Goal: Information Seeking & Learning: Check status

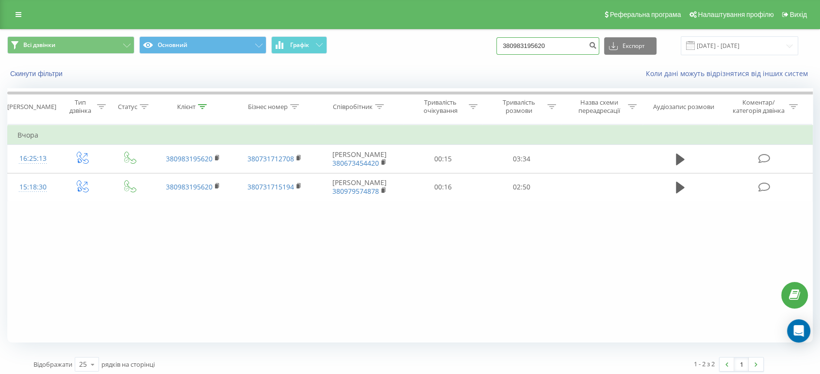
drag, startPoint x: 564, startPoint y: 47, endPoint x: 497, endPoint y: 42, distance: 67.5
click at [497, 42] on div "Всі дзвінки Основний Графік 380983195620 Експорт .csv .xls .xlsx [DATE] - [DATE]" at bounding box center [409, 45] width 805 height 19
paste input "0635030306"
click at [514, 46] on input "0635030306" at bounding box center [547, 45] width 103 height 17
type input "380635030306"
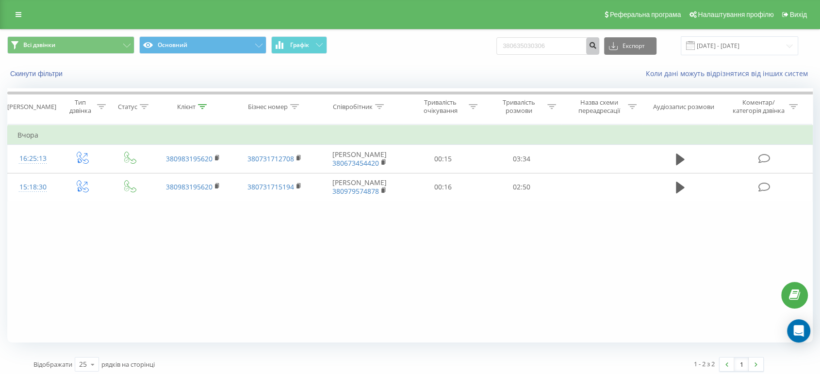
click at [596, 43] on icon "submit" at bounding box center [592, 44] width 8 height 6
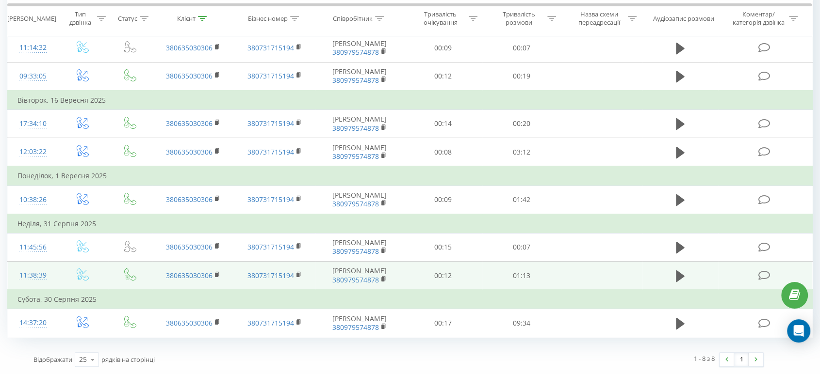
scroll to position [169, 0]
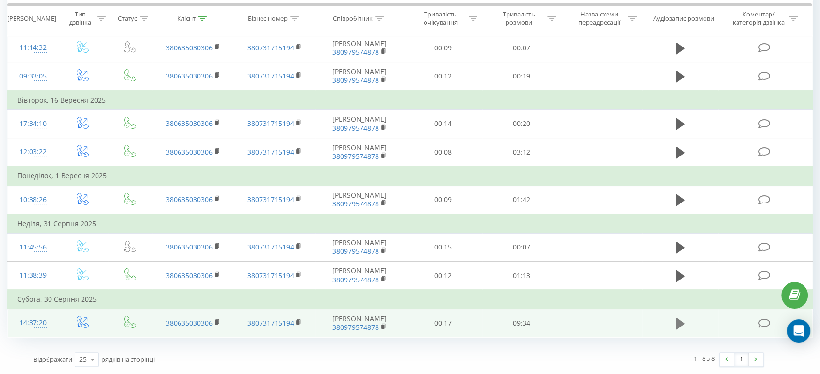
click at [677, 319] on icon at bounding box center [680, 324] width 9 height 12
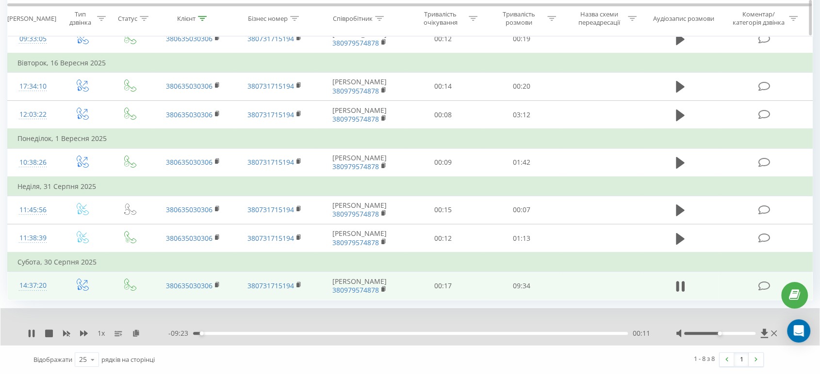
scroll to position [0, 0]
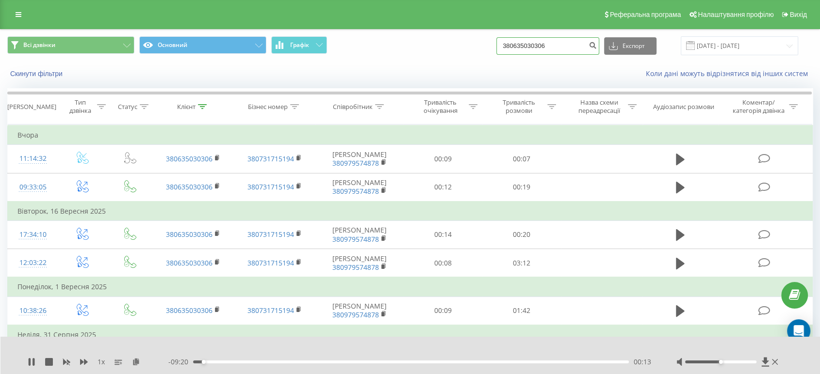
drag, startPoint x: 565, startPoint y: 47, endPoint x: 515, endPoint y: 43, distance: 50.6
click at [515, 43] on input "380635030306" at bounding box center [547, 45] width 103 height 17
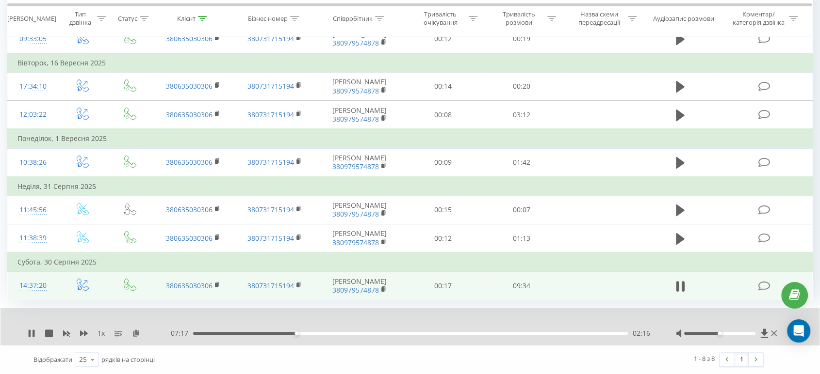
scroll to position [206, 0]
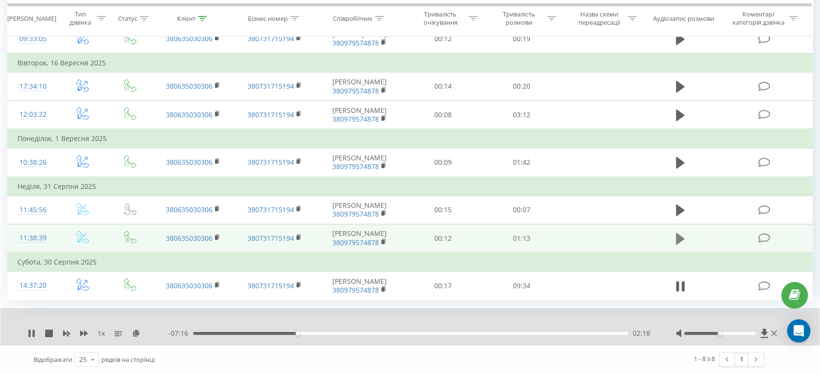
click at [676, 232] on icon at bounding box center [680, 239] width 9 height 14
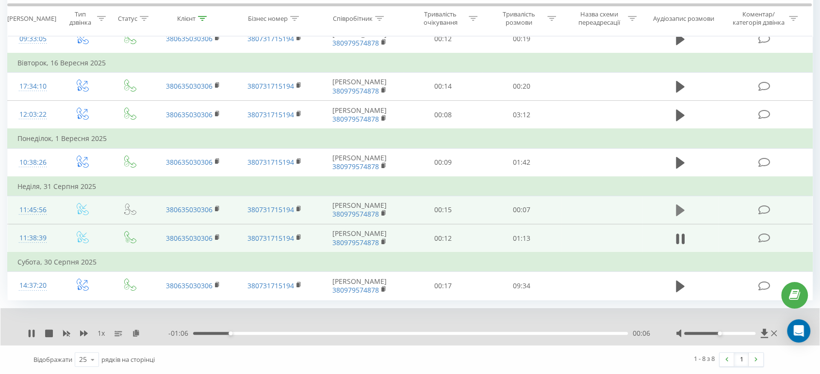
click at [681, 205] on icon at bounding box center [680, 211] width 9 height 12
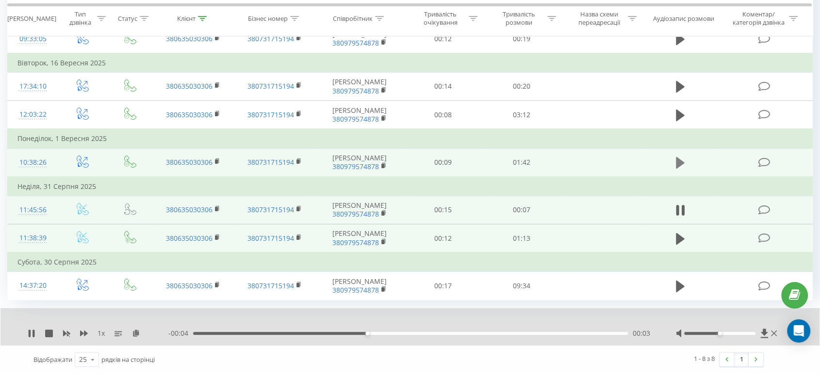
click at [683, 156] on icon at bounding box center [680, 163] width 9 height 14
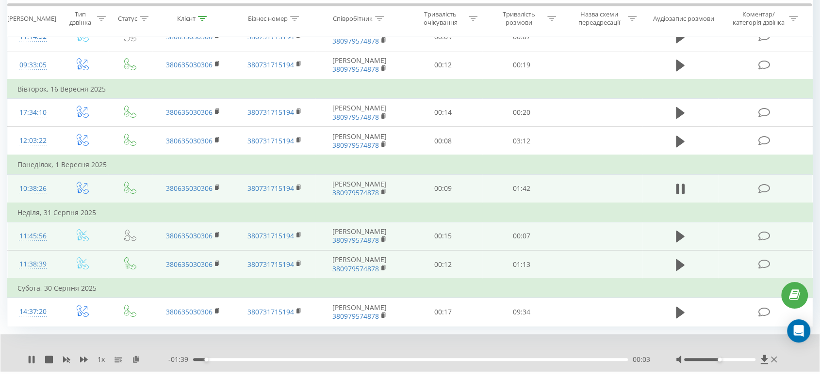
scroll to position [98, 0]
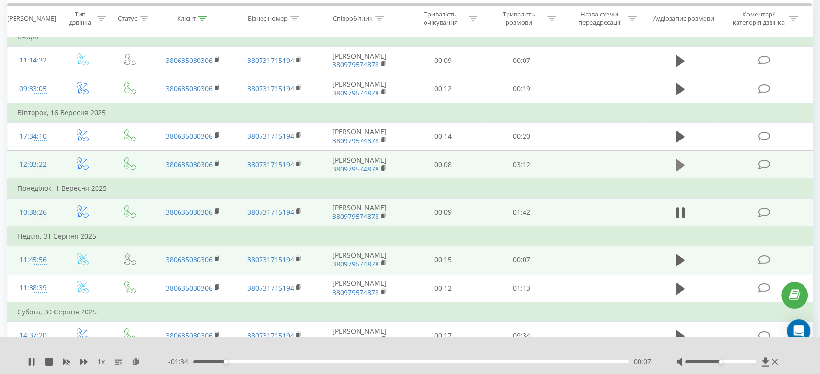
click at [679, 171] on icon at bounding box center [680, 165] width 9 height 12
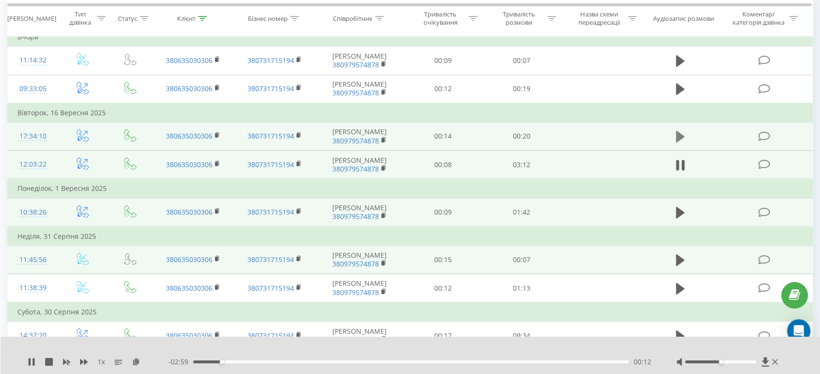
click at [676, 143] on icon at bounding box center [680, 137] width 9 height 12
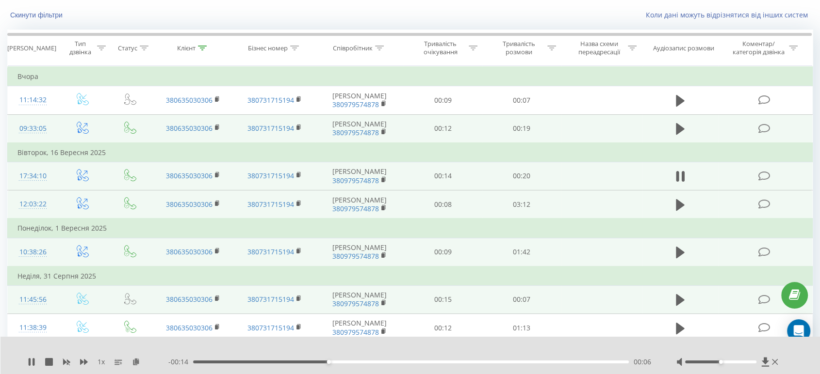
scroll to position [45, 0]
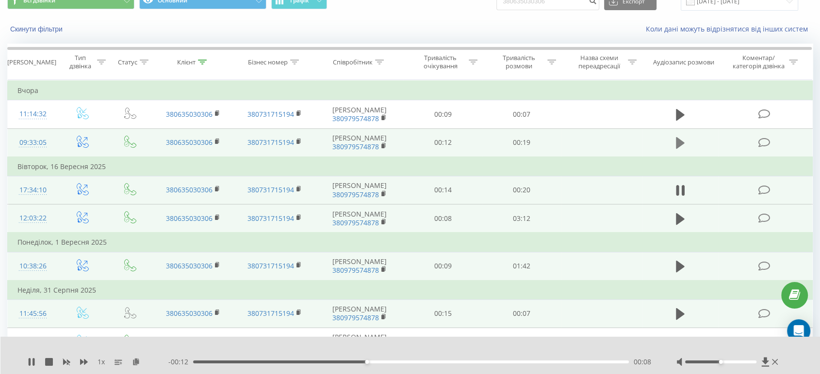
click at [676, 149] on icon at bounding box center [680, 143] width 9 height 12
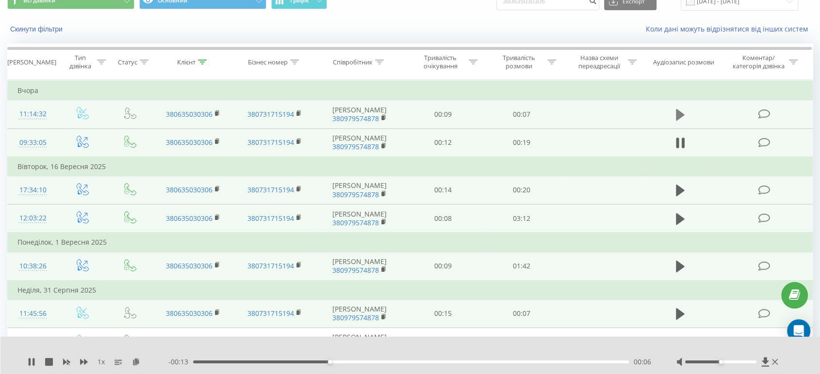
click at [679, 117] on icon at bounding box center [680, 115] width 9 height 12
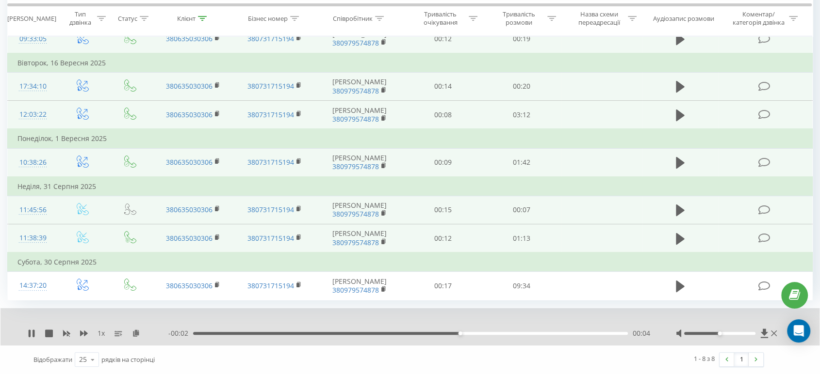
scroll to position [206, 0]
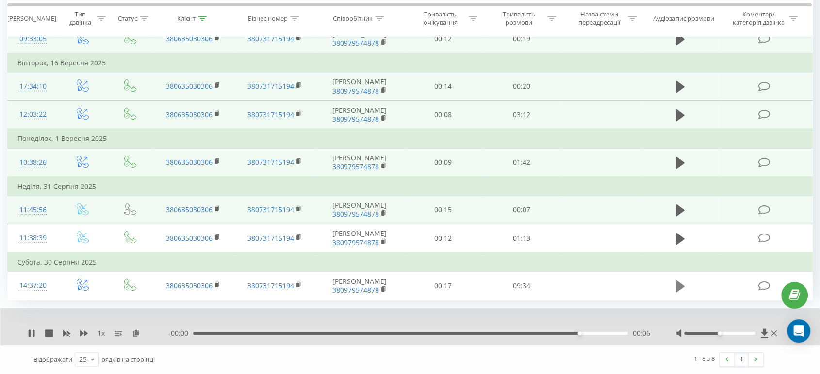
click at [676, 282] on icon at bounding box center [680, 287] width 9 height 12
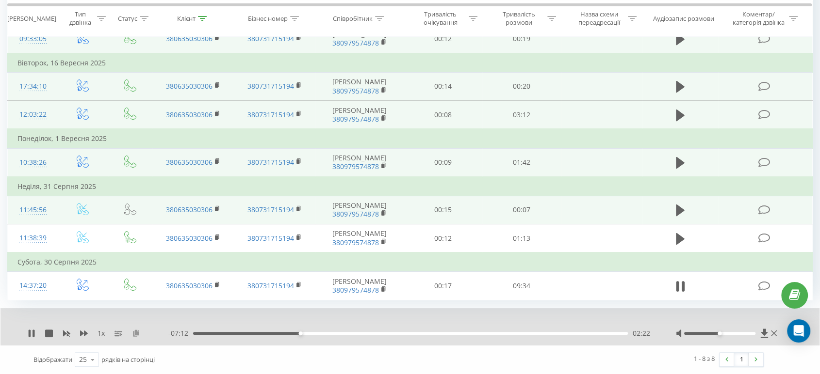
click at [136, 333] on icon at bounding box center [136, 333] width 8 height 7
drag, startPoint x: 31, startPoint y: 333, endPoint x: 127, endPoint y: 314, distance: 97.8
click at [30, 333] on icon at bounding box center [30, 334] width 2 height 8
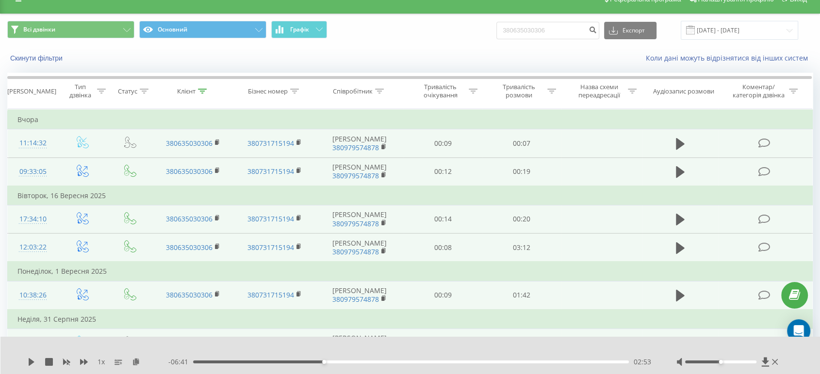
scroll to position [0, 0]
